Goal: Obtain resource: Obtain resource

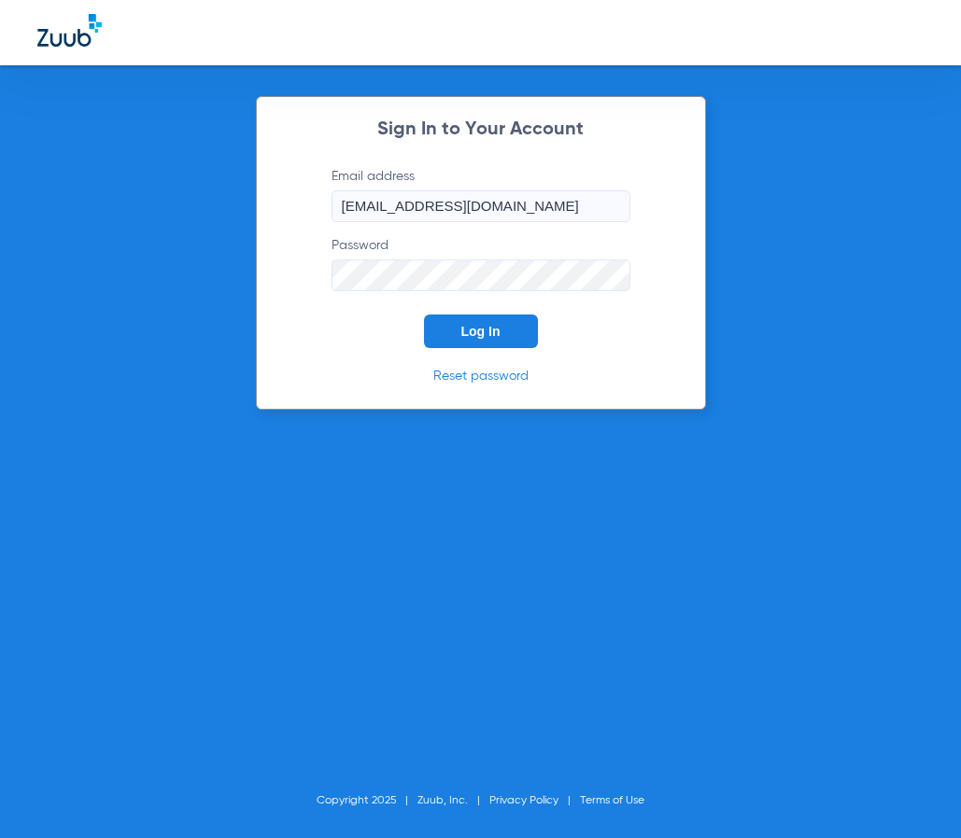
click at [486, 330] on span "Log In" at bounding box center [480, 331] width 39 height 15
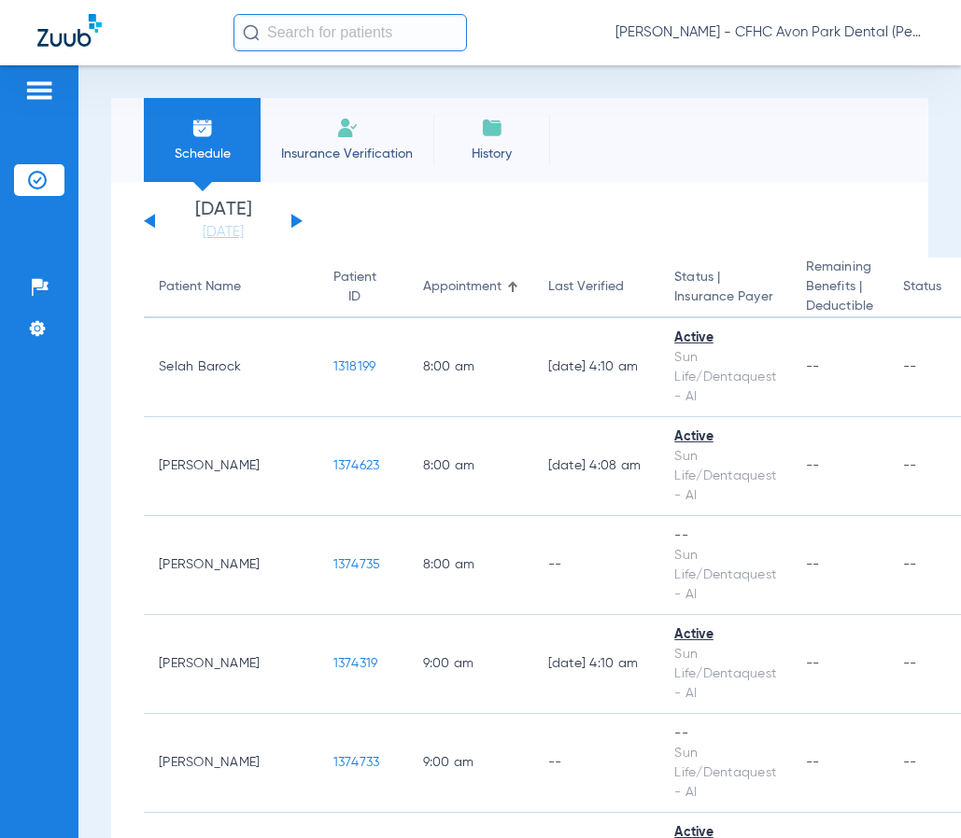
click at [340, 35] on input "text" at bounding box center [349, 32] width 233 height 37
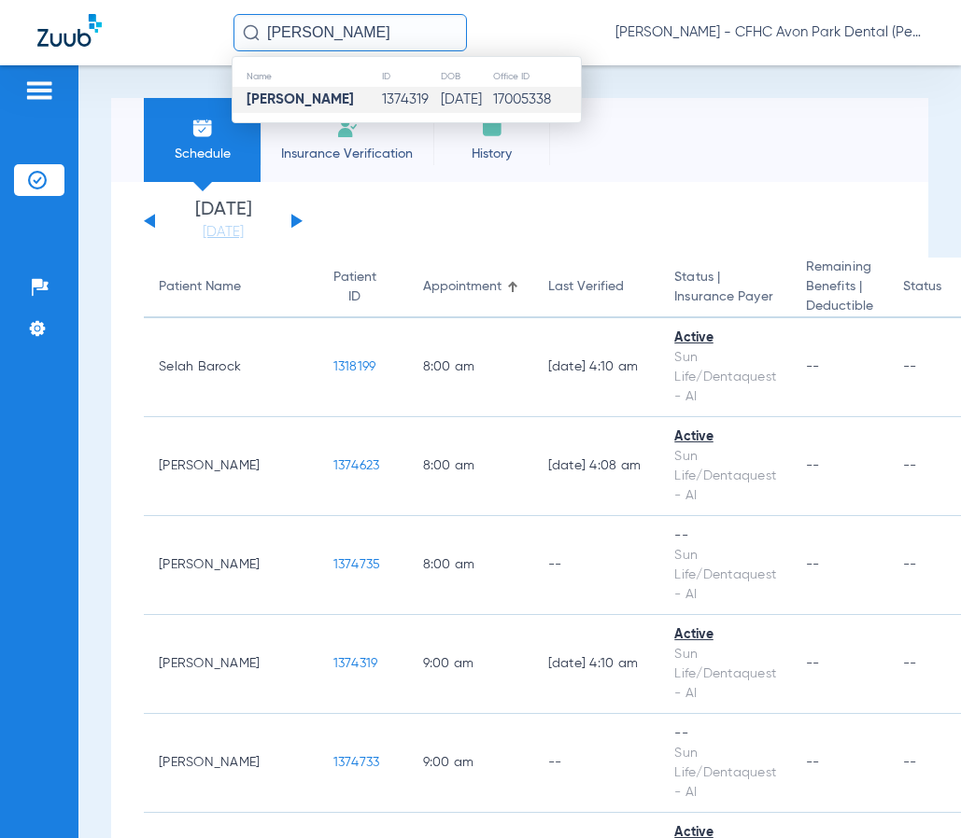
click at [326, 92] on strong "[PERSON_NAME]" at bounding box center [299, 99] width 107 height 14
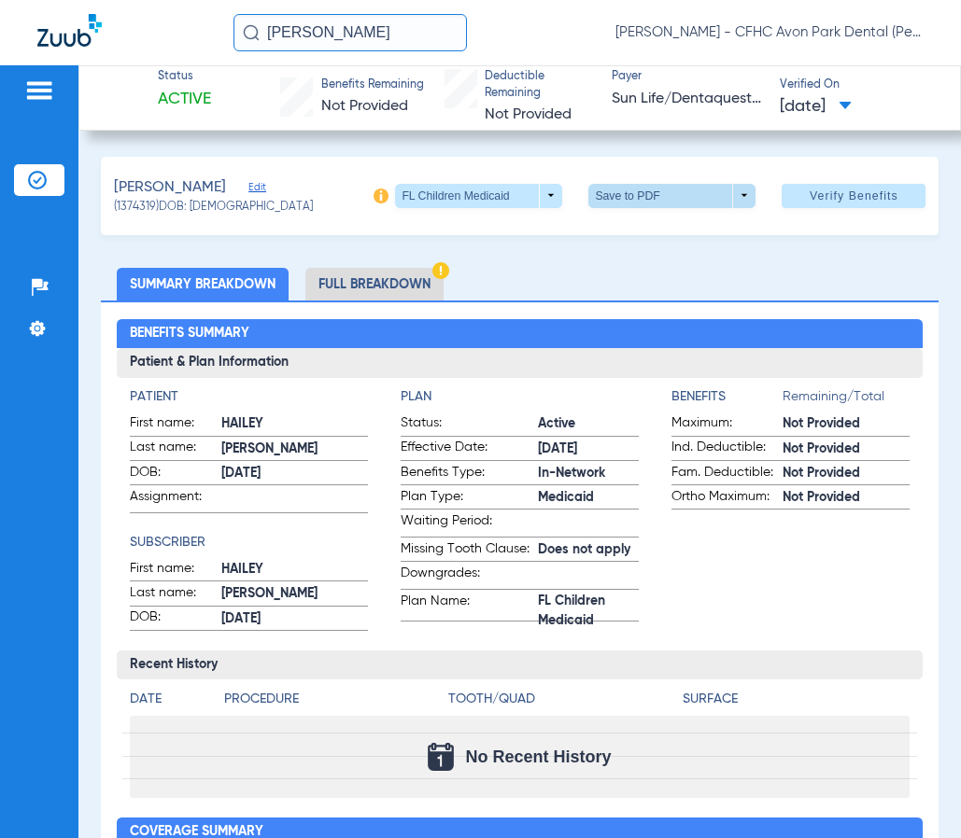
click at [663, 198] on span at bounding box center [672, 196] width 45 height 45
click at [641, 235] on span "Save to PDF" at bounding box center [665, 232] width 74 height 13
click at [364, 17] on input "[PERSON_NAME]" at bounding box center [349, 32] width 233 height 37
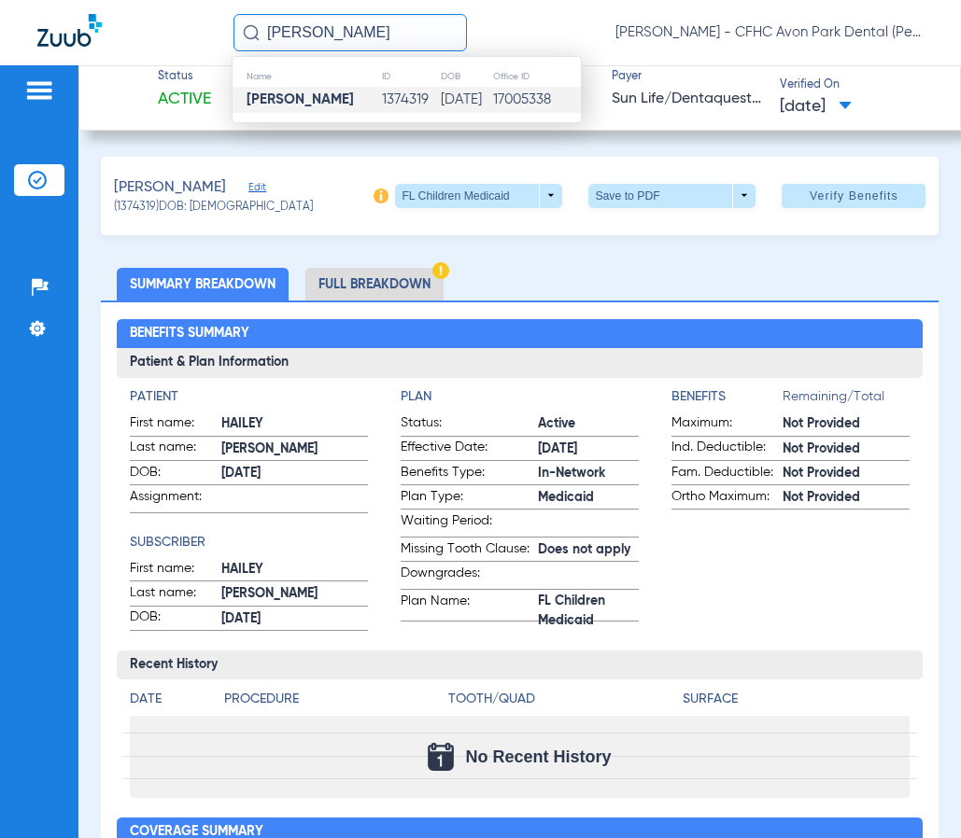
click at [414, 33] on input "[PERSON_NAME]" at bounding box center [349, 32] width 233 height 37
click at [344, 35] on input "[PERSON_NAME]" at bounding box center [349, 32] width 233 height 37
click at [317, 91] on td "[PERSON_NAME] p" at bounding box center [309, 100] width 154 height 26
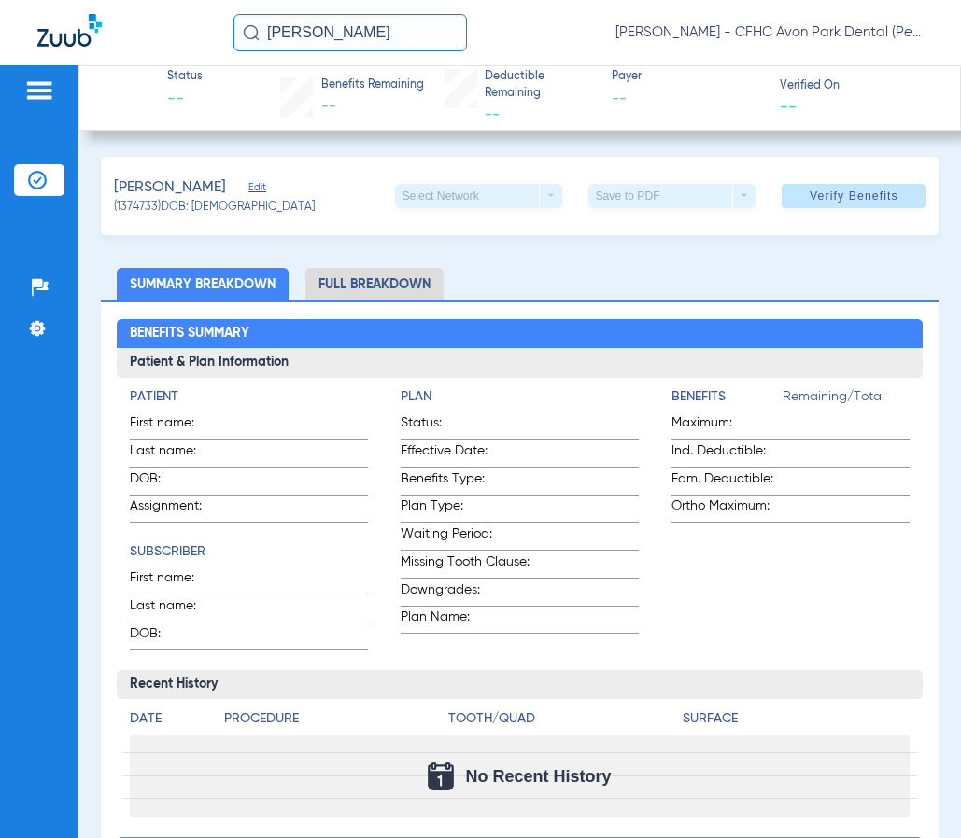
click at [355, 47] on input "[PERSON_NAME]" at bounding box center [349, 32] width 233 height 37
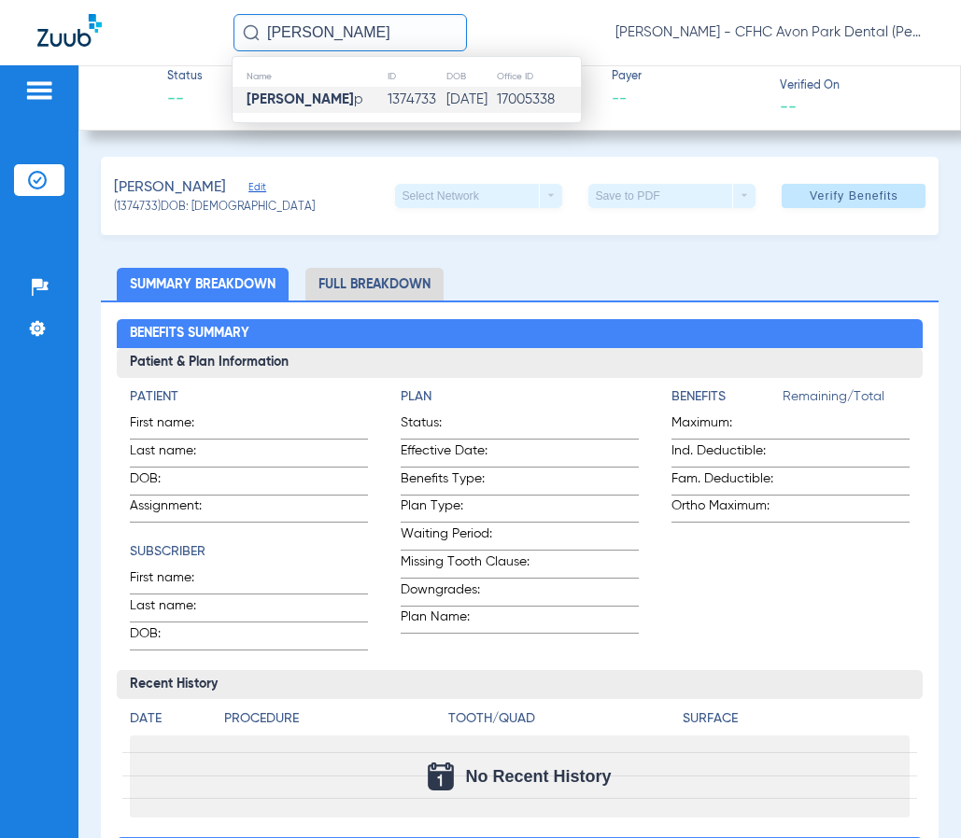
click at [355, 33] on input "[PERSON_NAME]" at bounding box center [349, 32] width 233 height 37
click at [328, 97] on td "[PERSON_NAME] p" at bounding box center [309, 100] width 154 height 26
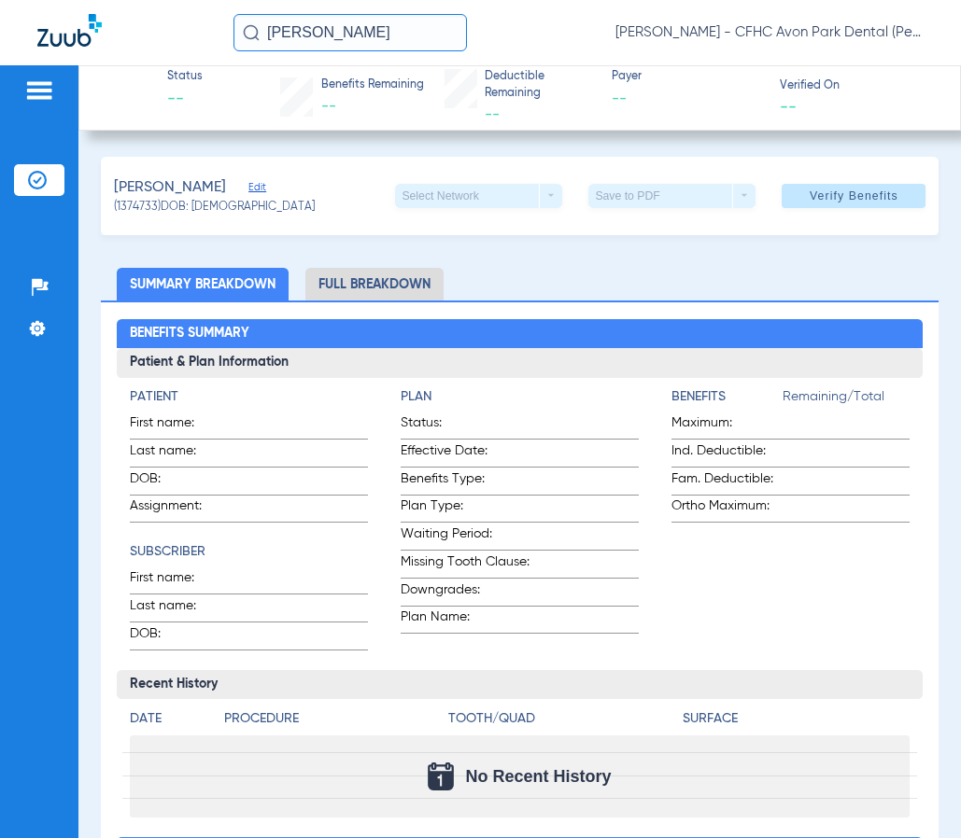
click at [390, 41] on input "[PERSON_NAME]" at bounding box center [349, 32] width 233 height 37
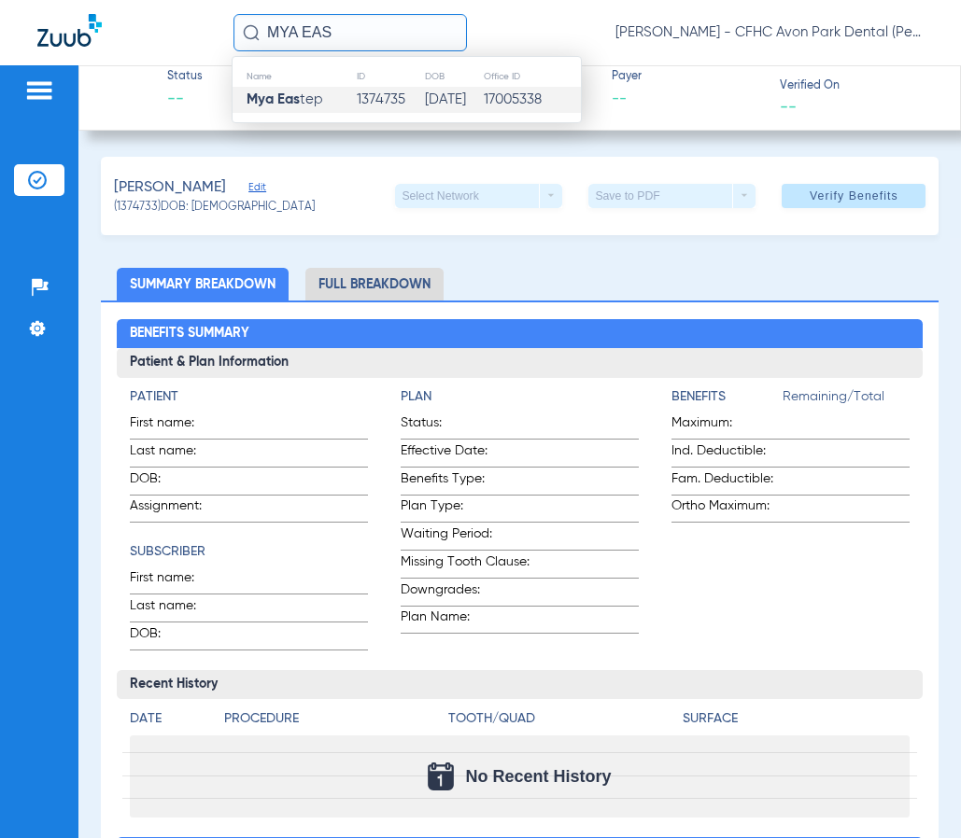
type input "MYA EAS"
click at [288, 100] on strong "Mya Eas" at bounding box center [272, 99] width 53 height 14
